Goal: Task Accomplishment & Management: Complete application form

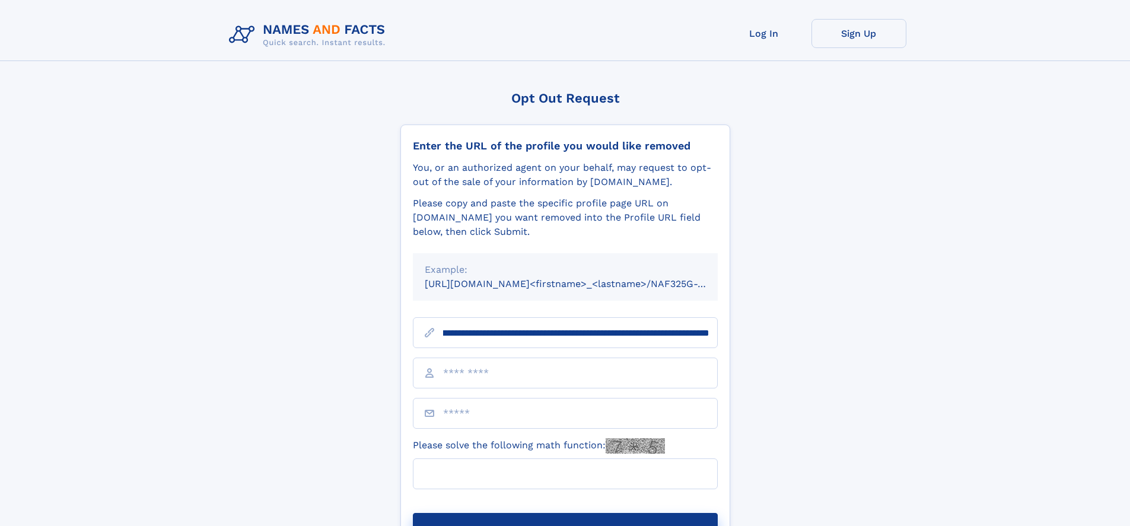
scroll to position [0, 146]
type input "**********"
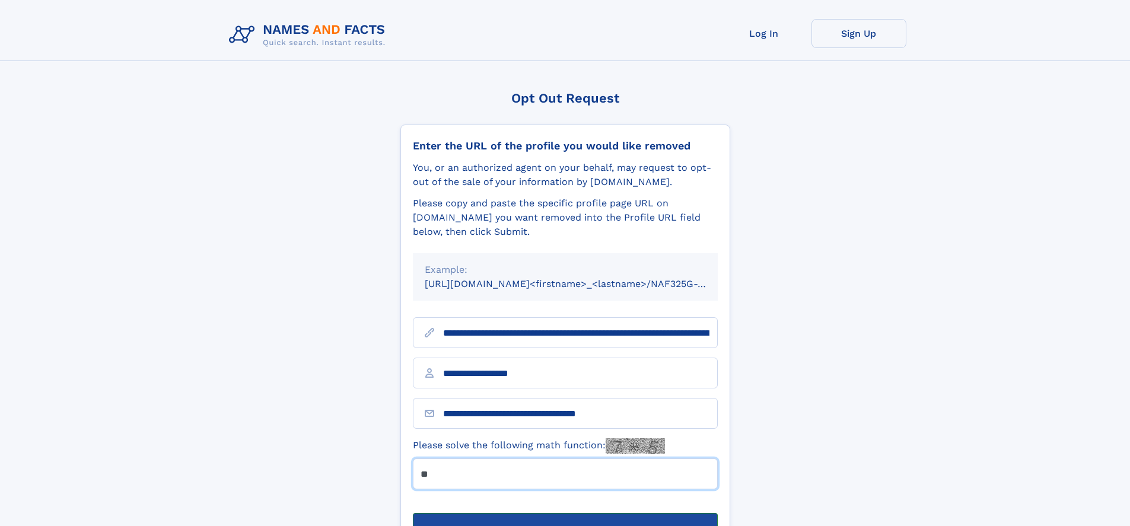
type input "**"
click at [565, 513] on button "Submit Opt Out Request" at bounding box center [565, 532] width 305 height 38
